Goal: Ask a question

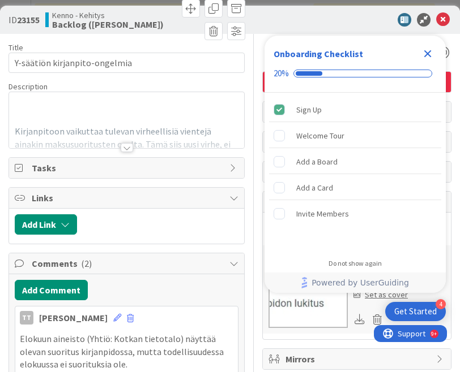
click at [427, 53] on icon "Close Checklist" at bounding box center [427, 53] width 7 height 7
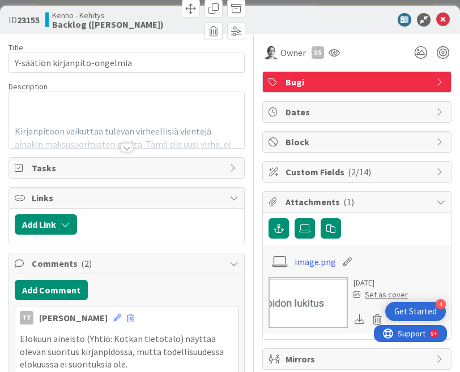
click at [121, 149] on div at bounding box center [127, 147] width 12 height 9
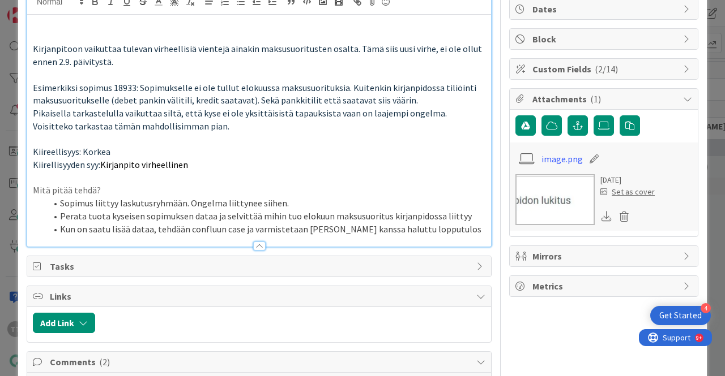
scroll to position [57, 0]
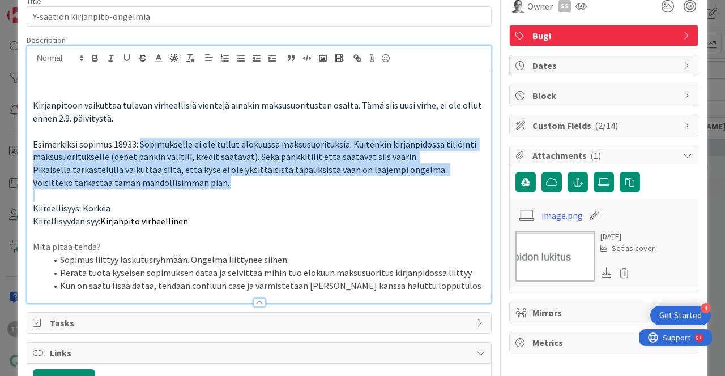
drag, startPoint x: 138, startPoint y: 142, endPoint x: 156, endPoint y: 191, distance: 52.7
click at [156, 191] on div "Kirjanpitoon vaikuttaa tulevan virheellisiä vientejä ainakin maksusuoritusten o…" at bounding box center [259, 187] width 464 height 232
click at [156, 191] on p at bounding box center [259, 195] width 452 height 13
drag, startPoint x: 131, startPoint y: 143, endPoint x: 145, endPoint y: 178, distance: 37.3
click at [145, 177] on div "Kirjanpitoon vaikuttaa tulevan virheellisiä vientejä ainakin maksusuoritusten o…" at bounding box center [259, 187] width 464 height 232
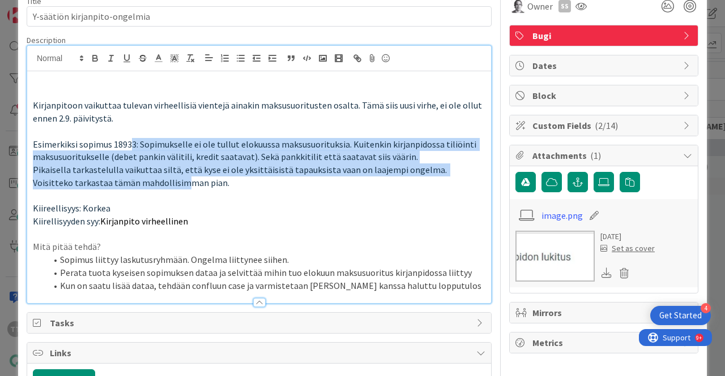
click at [145, 178] on span "Pikaisella tarkastelulla vaikuttaa siltä, että kyse ei ole yksittäisistä tapauk…" at bounding box center [240, 176] width 415 height 24
drag, startPoint x: 122, startPoint y: 139, endPoint x: 145, endPoint y: 179, distance: 46.6
click at [145, 179] on div "Kirjanpitoon vaikuttaa tulevan virheellisiä vientejä ainakin maksusuoritusten o…" at bounding box center [259, 187] width 464 height 232
click at [145, 179] on span "Pikaisella tarkastelulla vaikuttaa siltä, että kyse ei ole yksittäisistä tapauk…" at bounding box center [240, 176] width 415 height 24
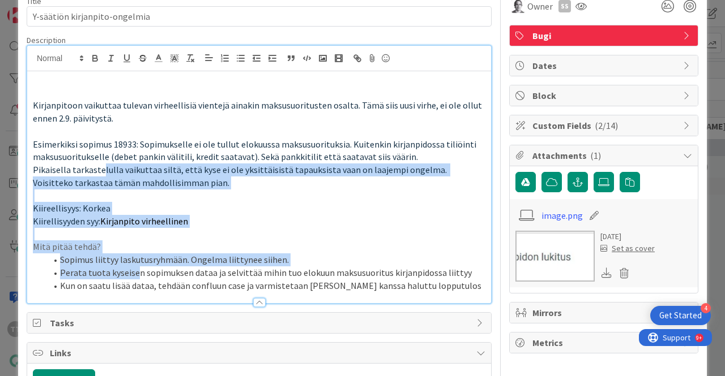
drag, startPoint x: 102, startPoint y: 168, endPoint x: 135, endPoint y: 275, distance: 111.4
click at [135, 275] on div "Kirjanpitoon vaikuttaa tulevan virheellisiä vientejä ainakin maksusuoritusten o…" at bounding box center [259, 187] width 464 height 232
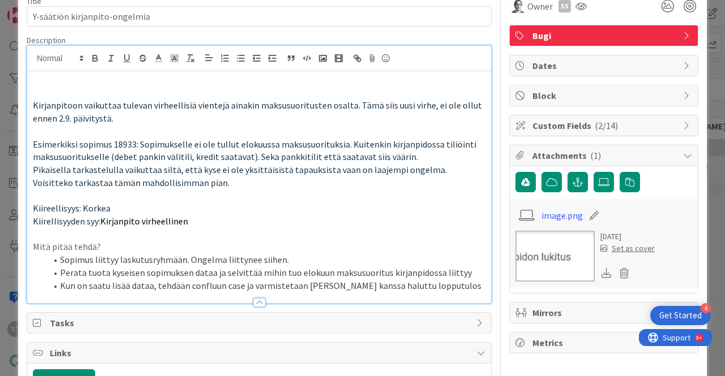
click at [200, 286] on li "Kun on saatu lisää dataa, tehdään confluun case ja varmistetaan [PERSON_NAME] k…" at bounding box center [265, 286] width 439 height 13
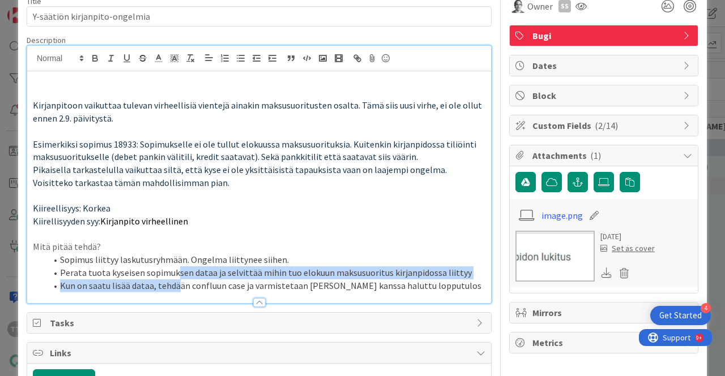
drag, startPoint x: 176, startPoint y: 270, endPoint x: 177, endPoint y: 292, distance: 21.5
click at [177, 292] on div "Description Kirjanpitoon vaikuttaa tulevan virheellisiä vientejä ainakin maksus…" at bounding box center [259, 169] width 465 height 269
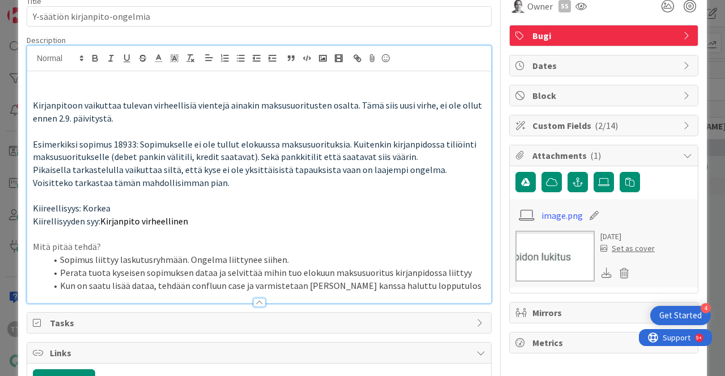
click at [177, 292] on div at bounding box center [259, 298] width 464 height 12
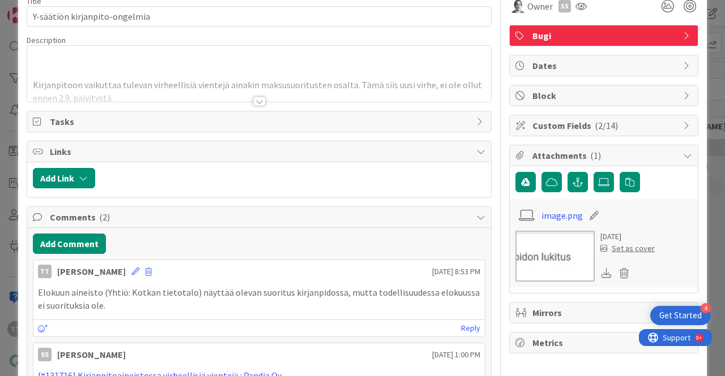
click at [259, 102] on div at bounding box center [259, 101] width 12 height 9
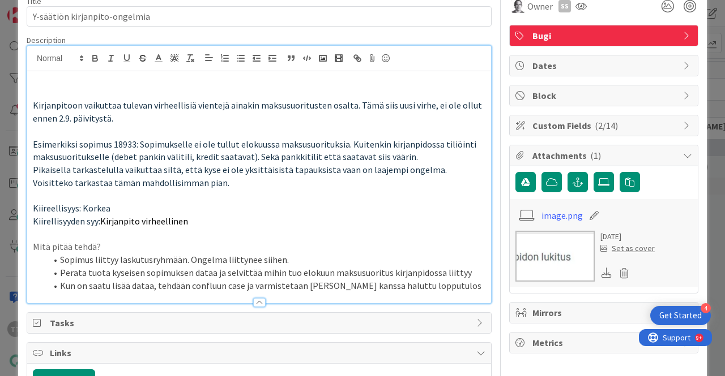
scroll to position [0, 0]
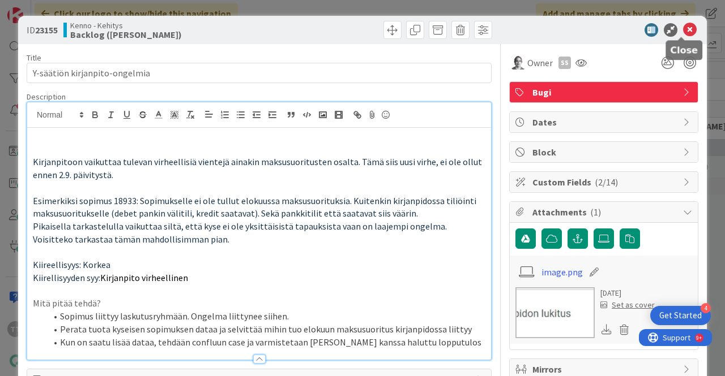
click at [459, 33] on icon at bounding box center [690, 30] width 14 height 14
